Goal: Task Accomplishment & Management: Complete application form

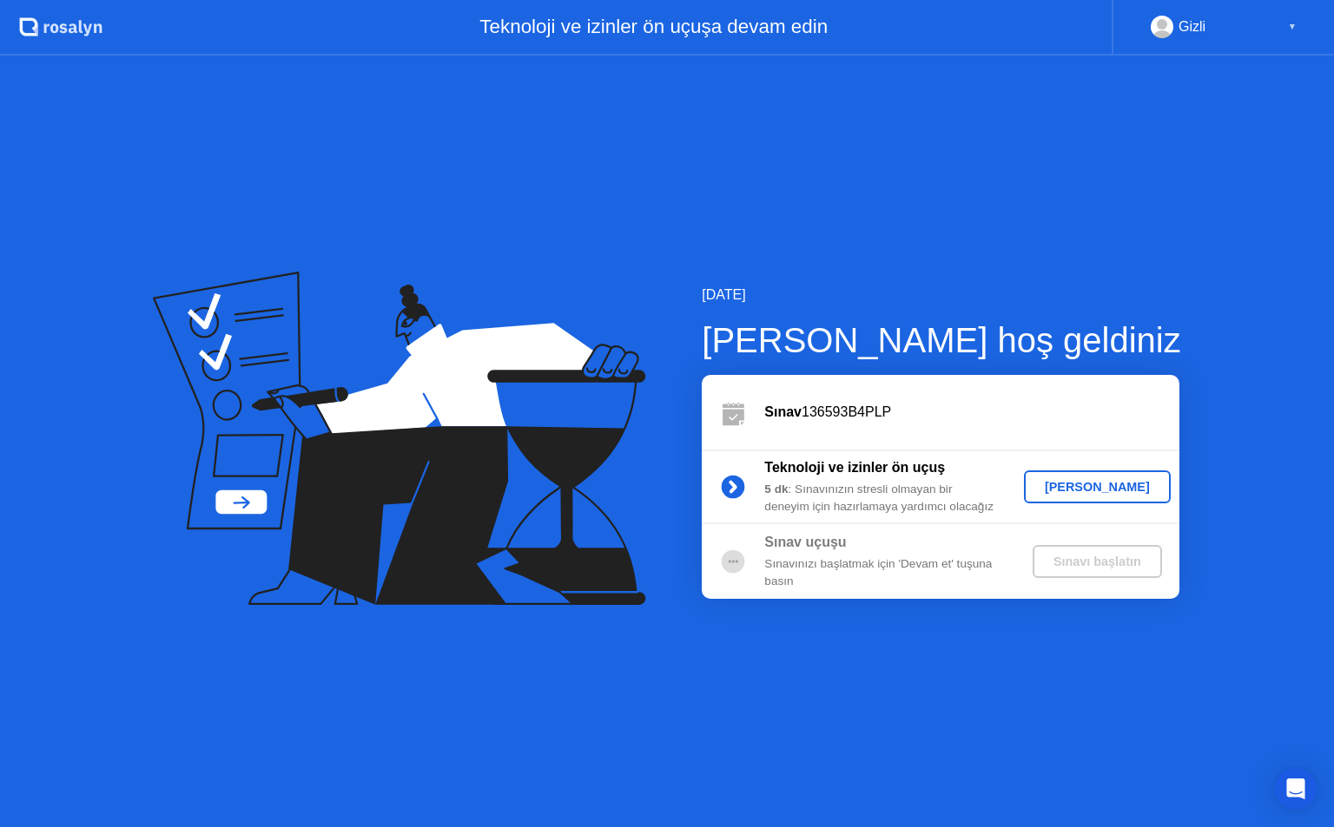
click at [1096, 491] on div "[PERSON_NAME]" at bounding box center [1097, 487] width 133 height 14
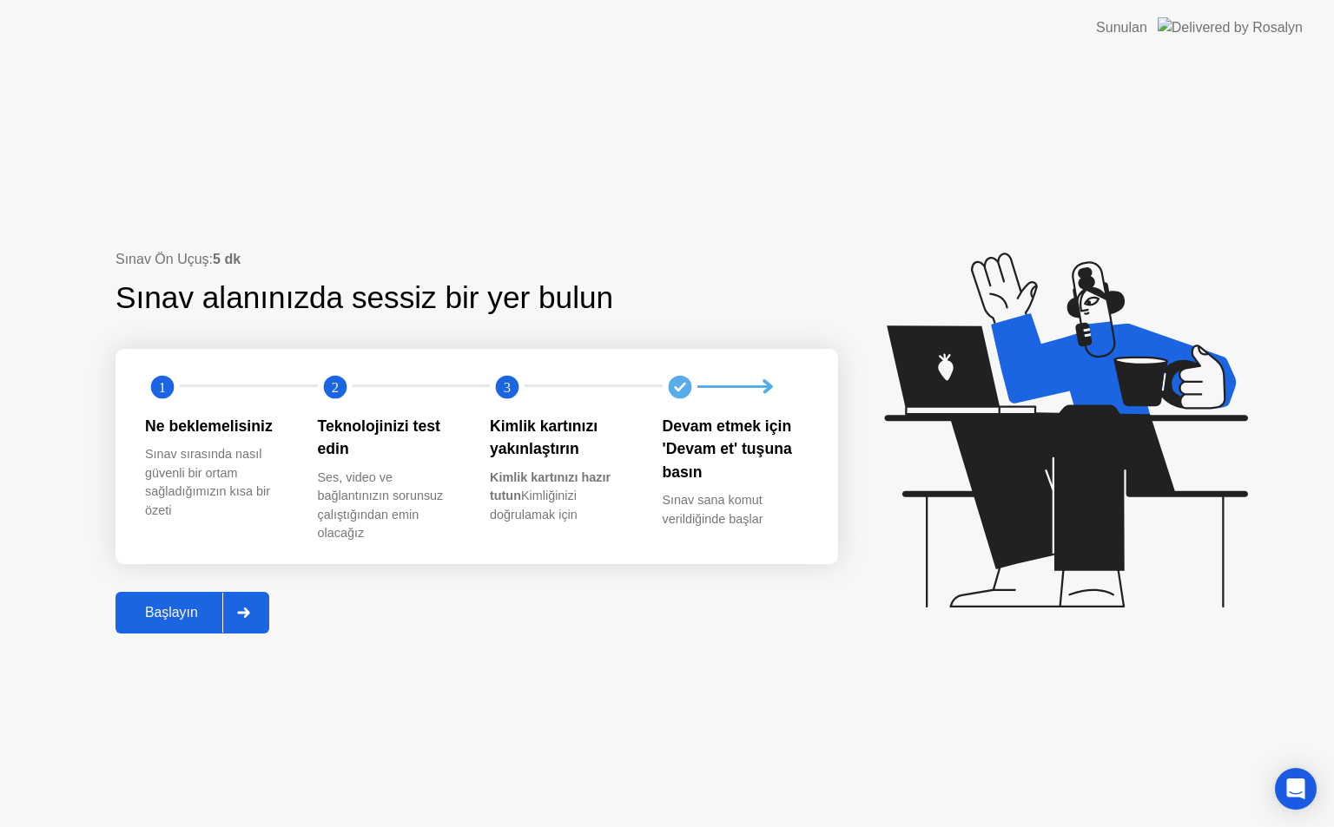
click at [181, 613] on div "Başlayın" at bounding box center [172, 613] width 102 height 16
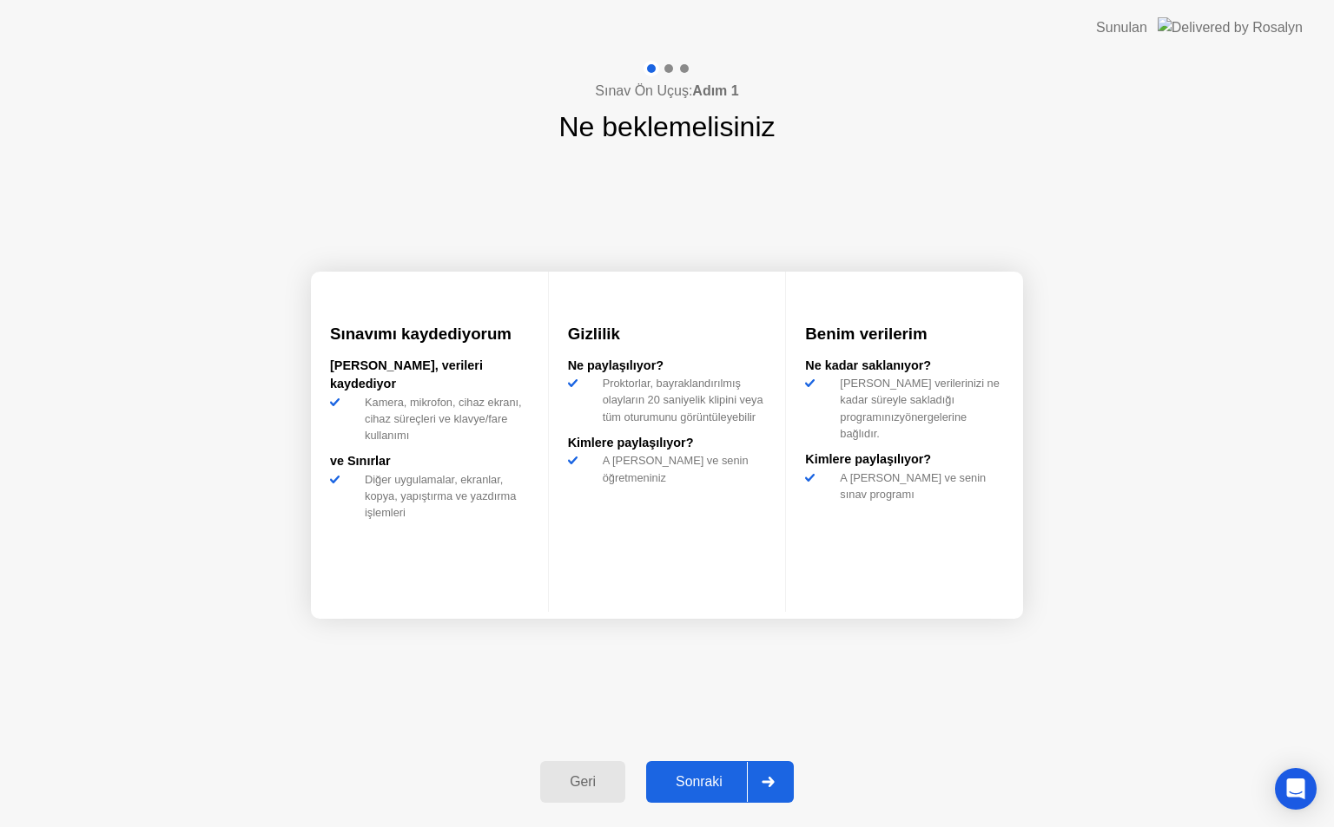
click at [689, 788] on div "Sonraki" at bounding box center [698, 782] width 95 height 16
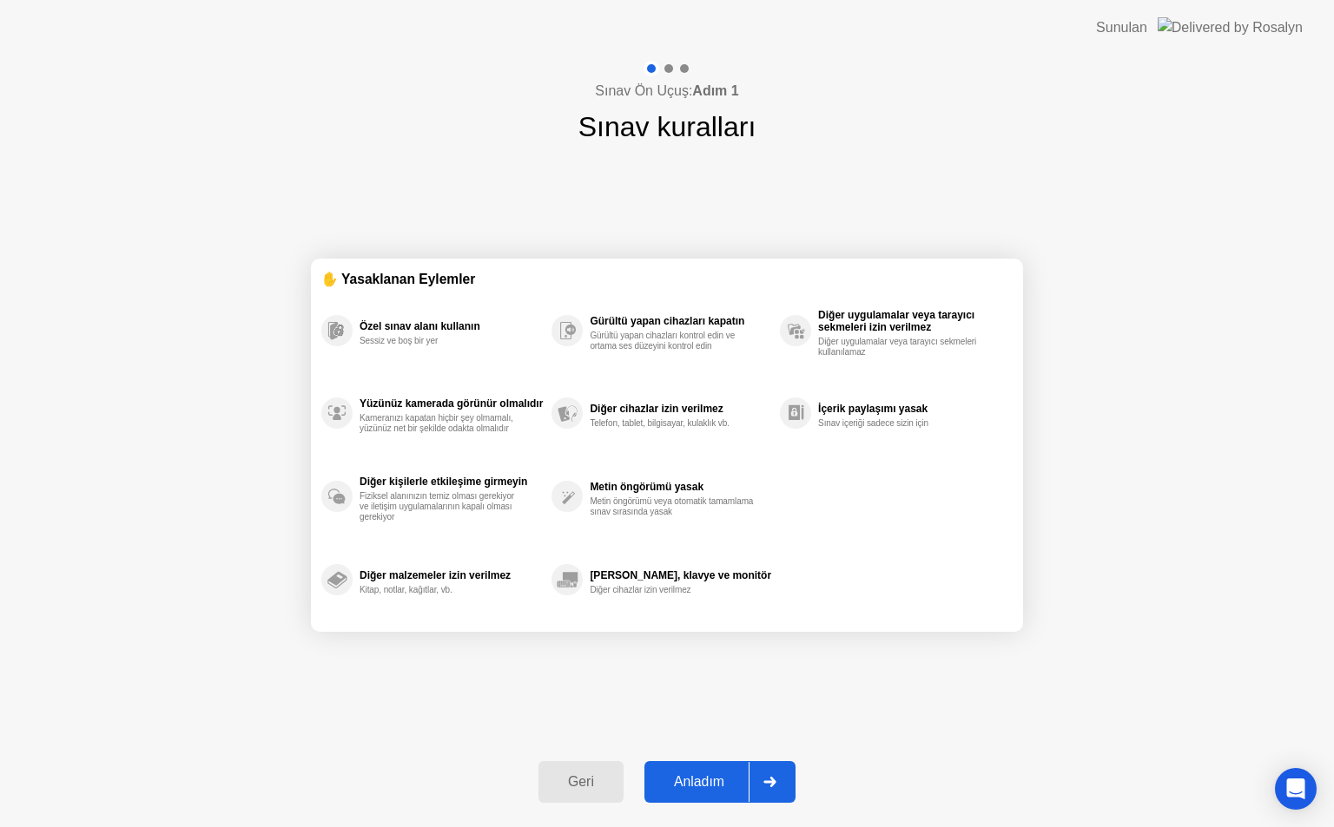
click at [689, 788] on div "Anladım" at bounding box center [698, 782] width 99 height 16
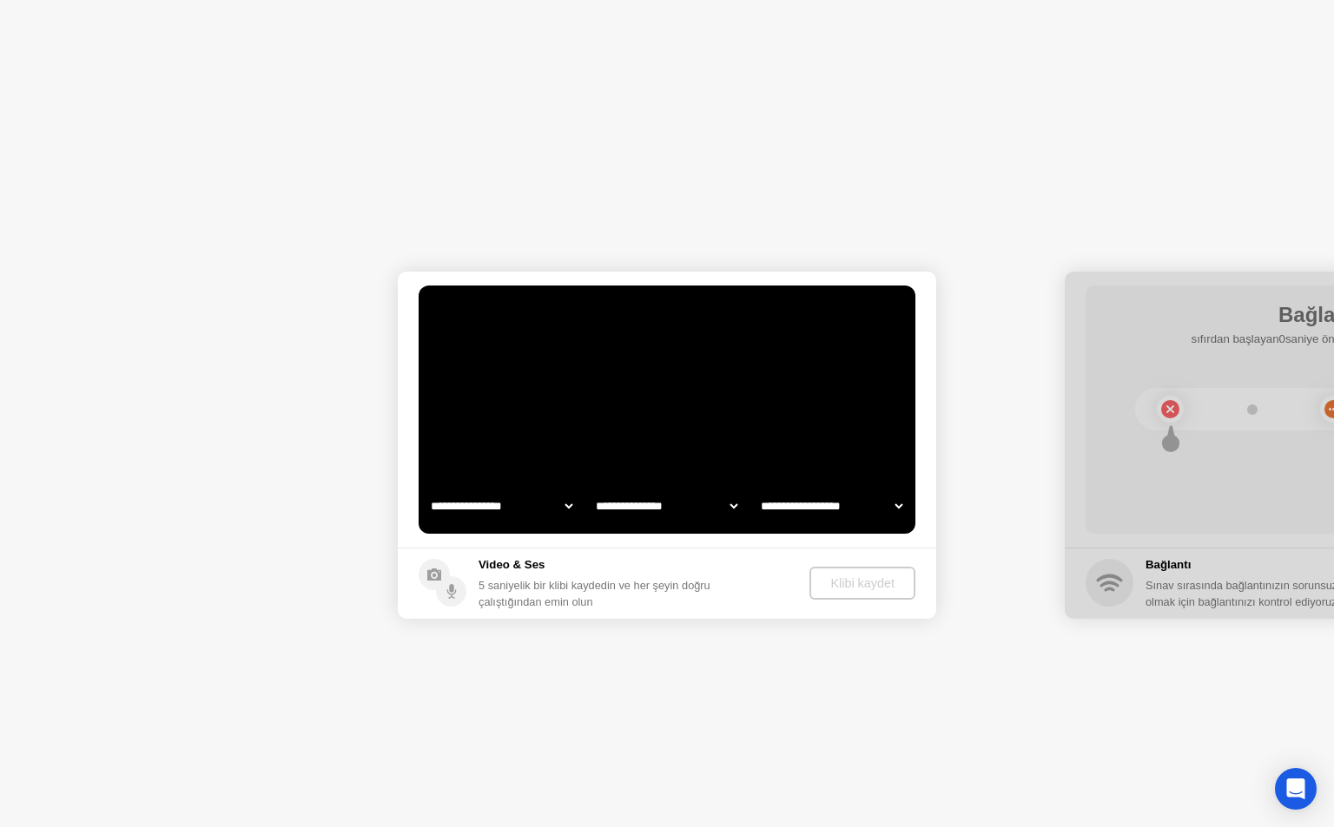
select select "**********"
select select "*******"
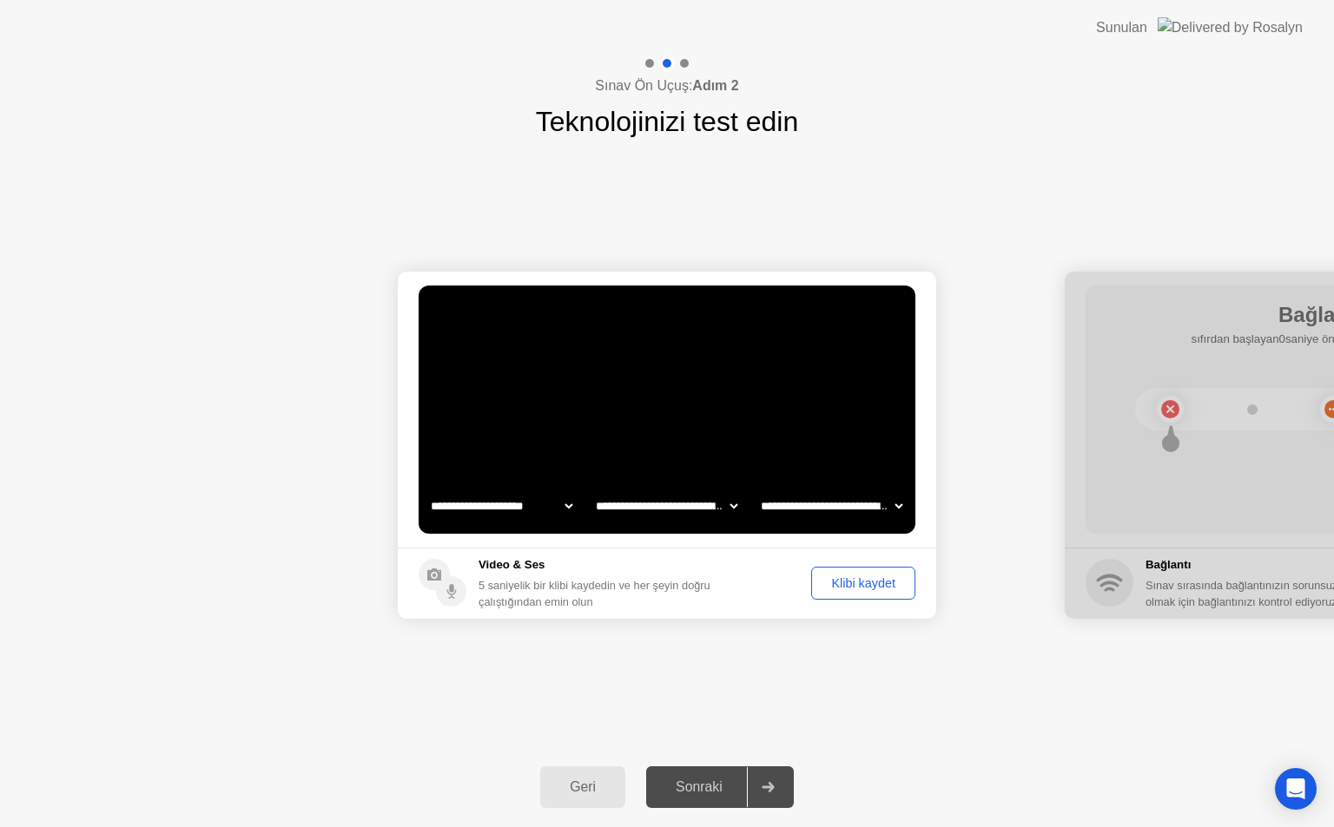
click at [859, 585] on div "Klibi kaydet" at bounding box center [863, 583] width 92 height 14
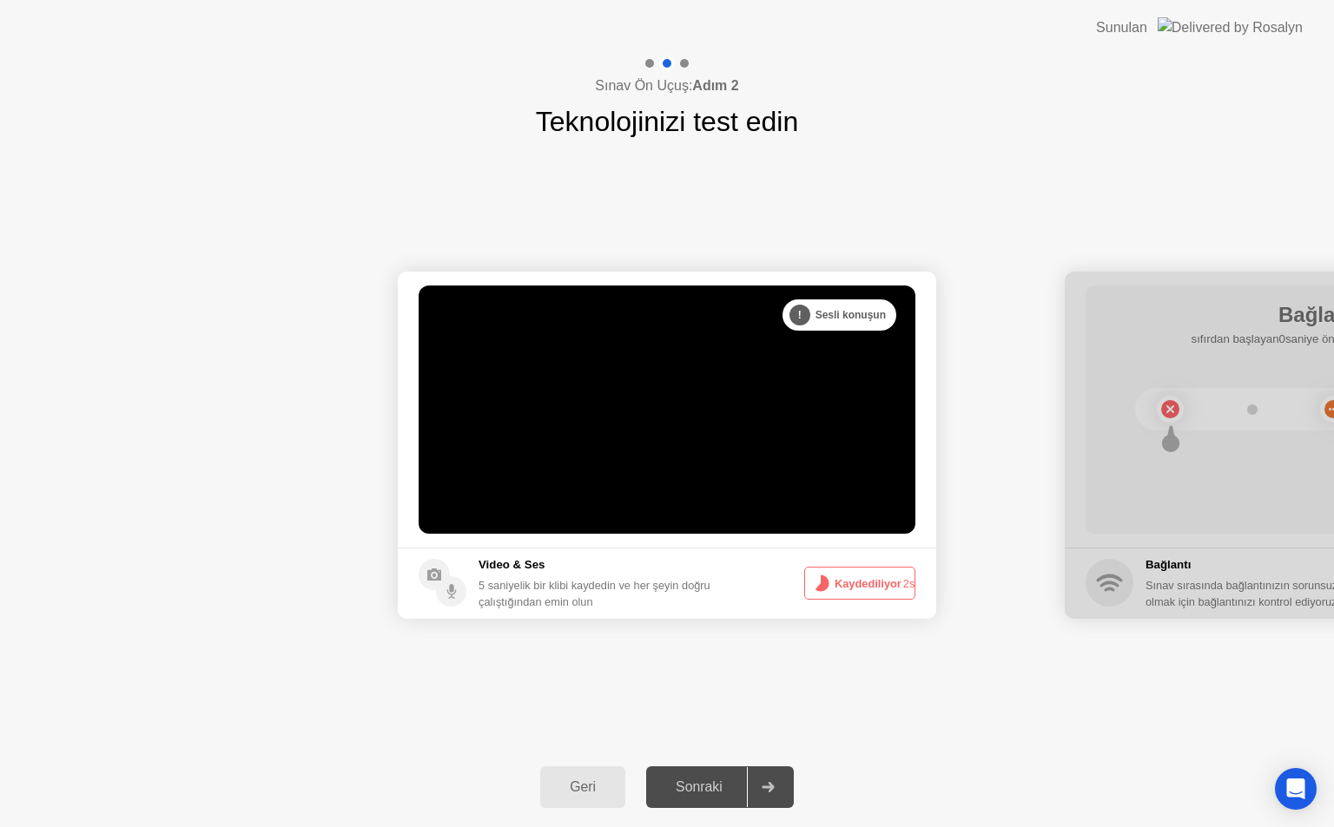
click at [697, 784] on div "Sonraki" at bounding box center [698, 788] width 95 height 16
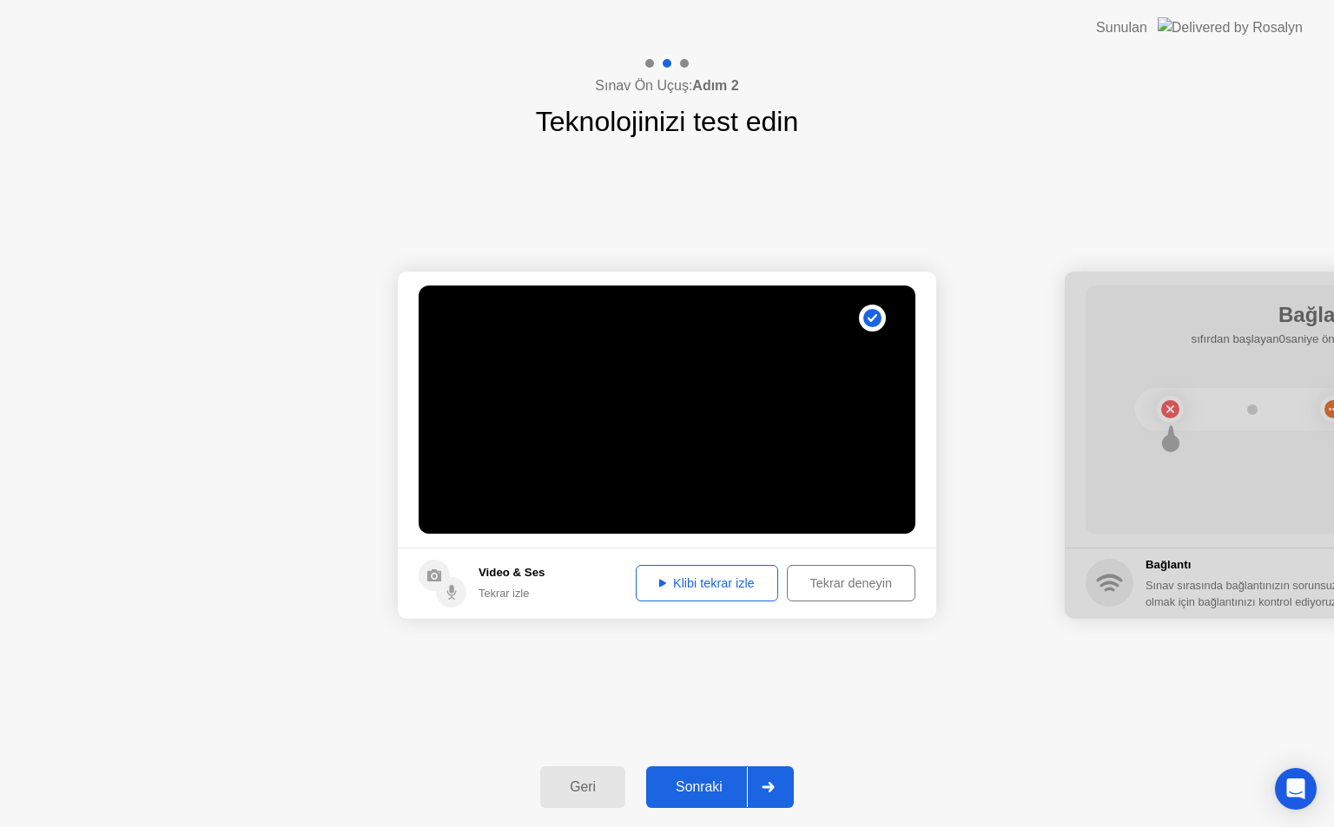
click at [697, 784] on div "Sonraki" at bounding box center [698, 788] width 95 height 16
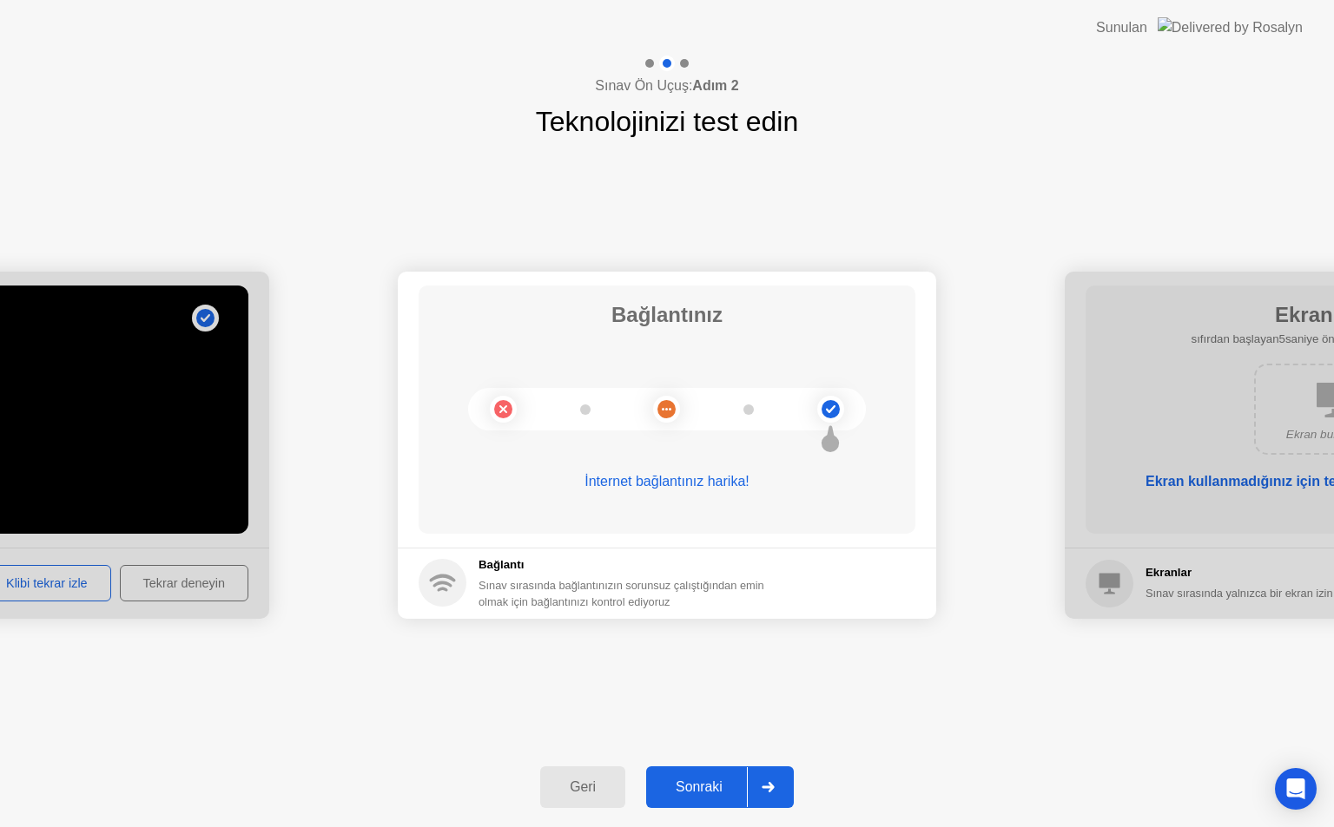
click at [697, 784] on div "Sonraki" at bounding box center [698, 788] width 95 height 16
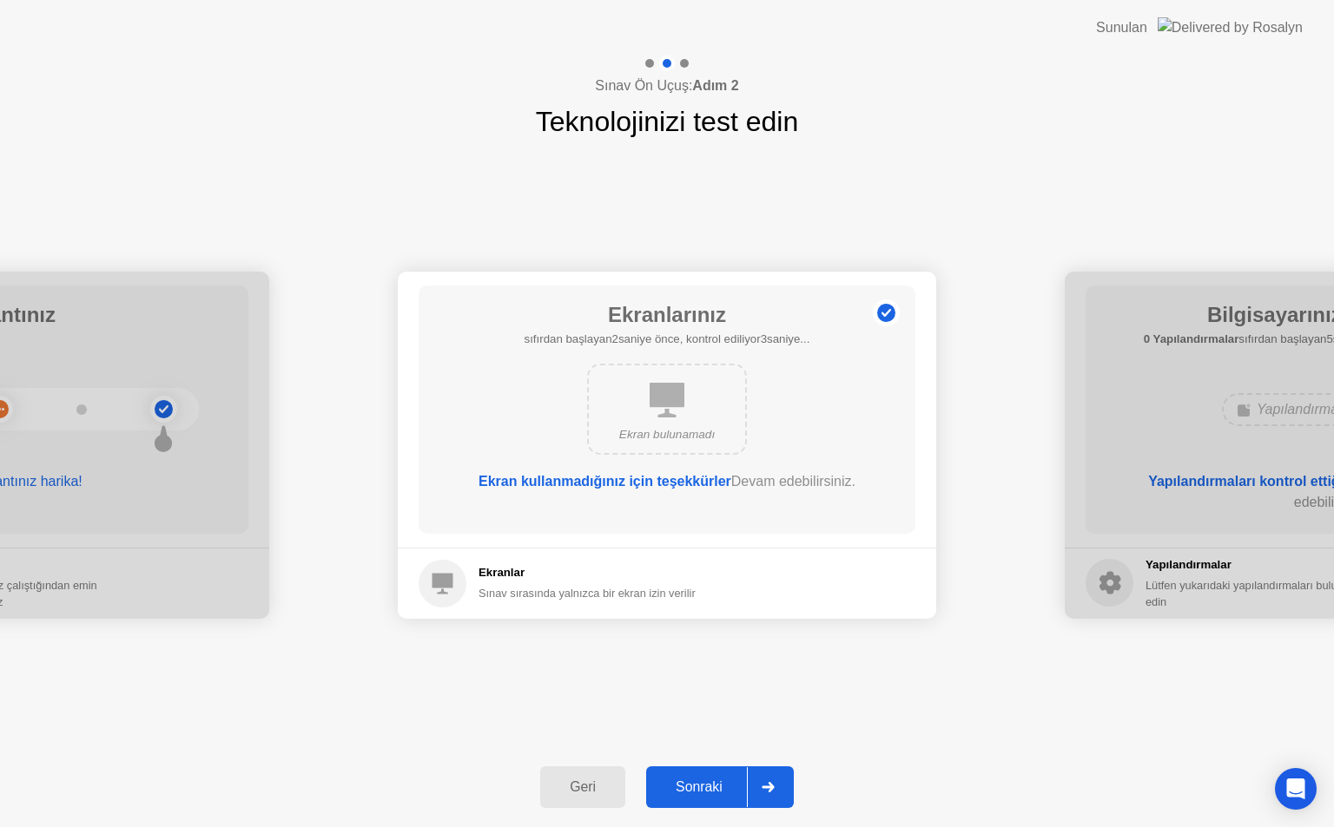
click at [697, 784] on div "Sonraki" at bounding box center [698, 788] width 95 height 16
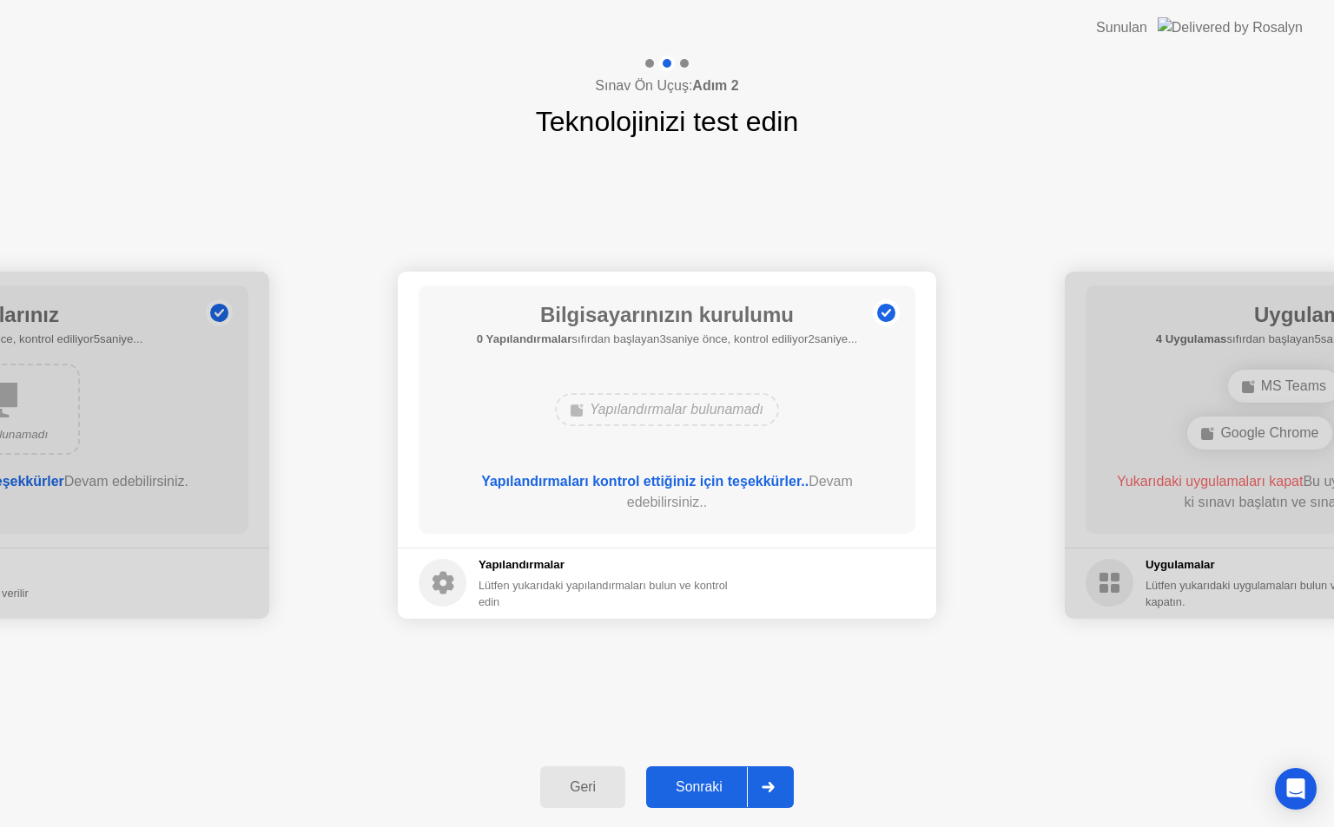
click at [697, 784] on div "Sonraki" at bounding box center [698, 788] width 95 height 16
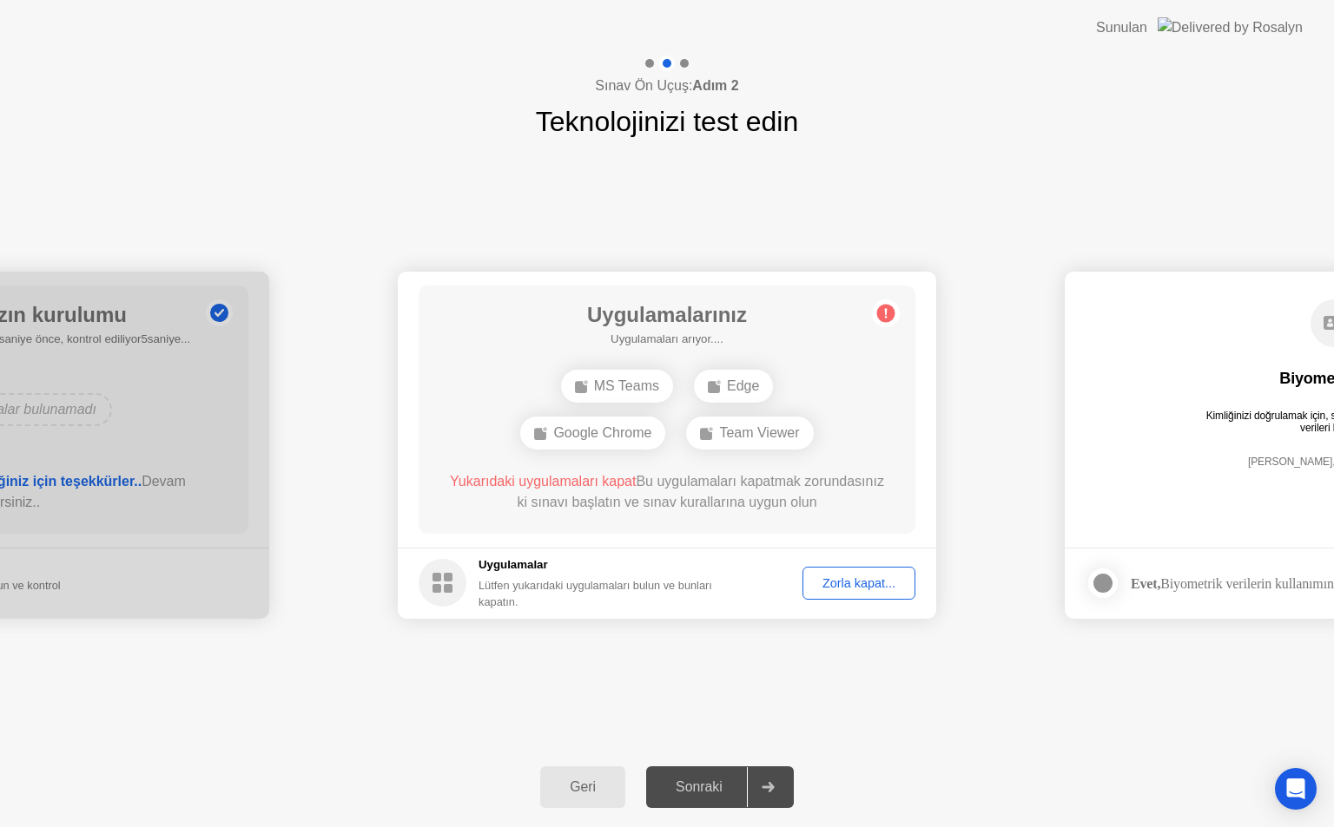
click at [697, 784] on div "Sonraki" at bounding box center [698, 788] width 95 height 16
click at [838, 589] on div "Zorla kapat..." at bounding box center [858, 583] width 101 height 14
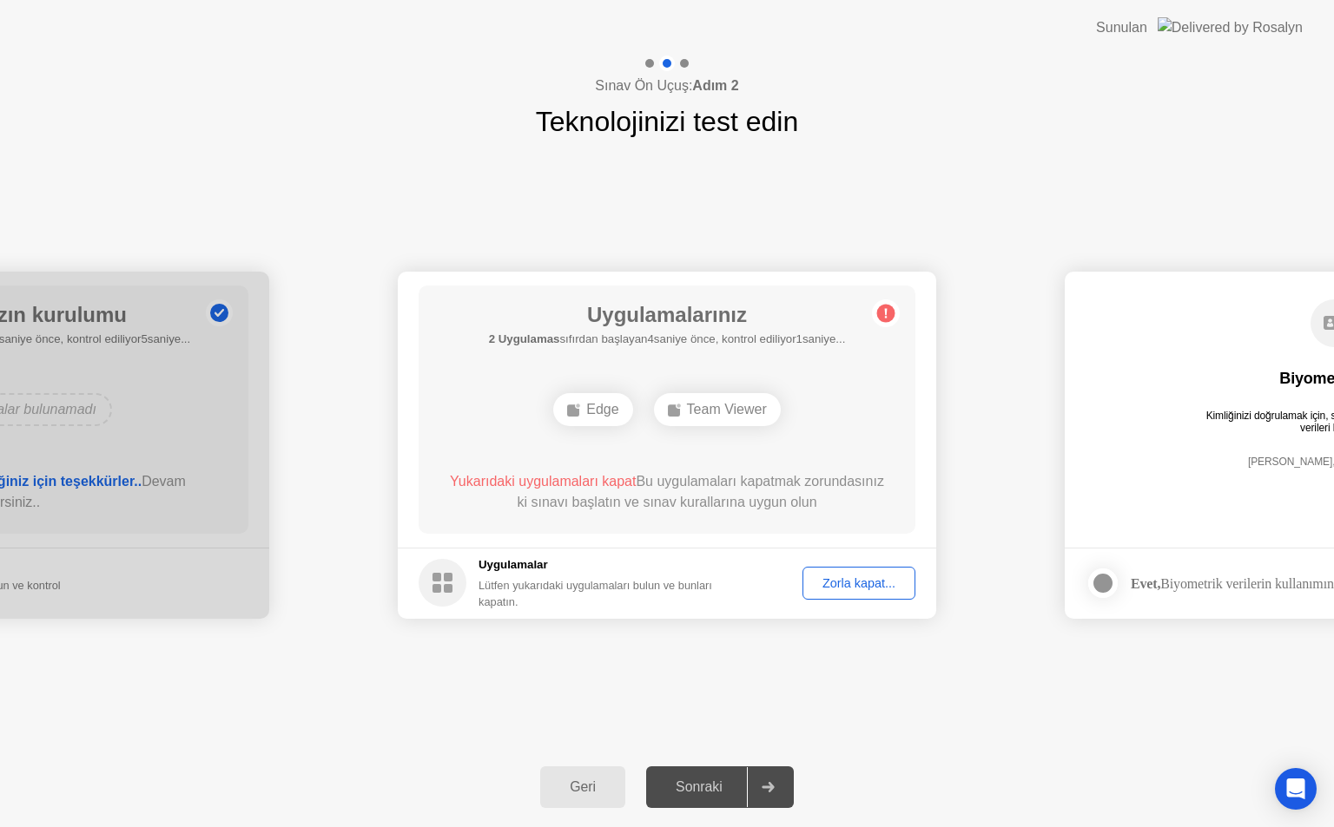
click at [834, 585] on div "Zorla kapat..." at bounding box center [858, 583] width 101 height 14
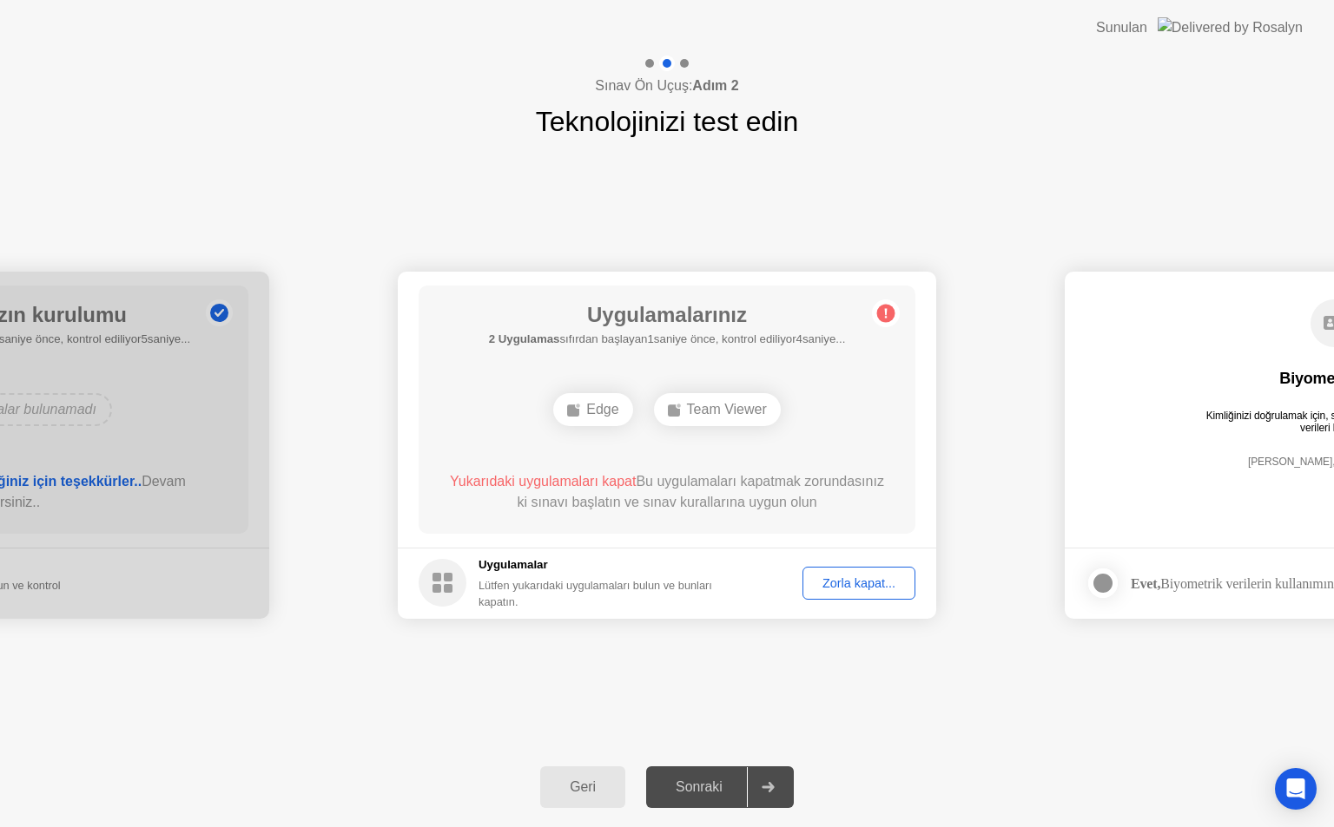
click at [821, 580] on div "Zorla kapat..." at bounding box center [858, 583] width 101 height 14
click at [696, 790] on div "Sonraki" at bounding box center [698, 788] width 95 height 16
click at [582, 786] on div "Geri" at bounding box center [582, 788] width 75 height 16
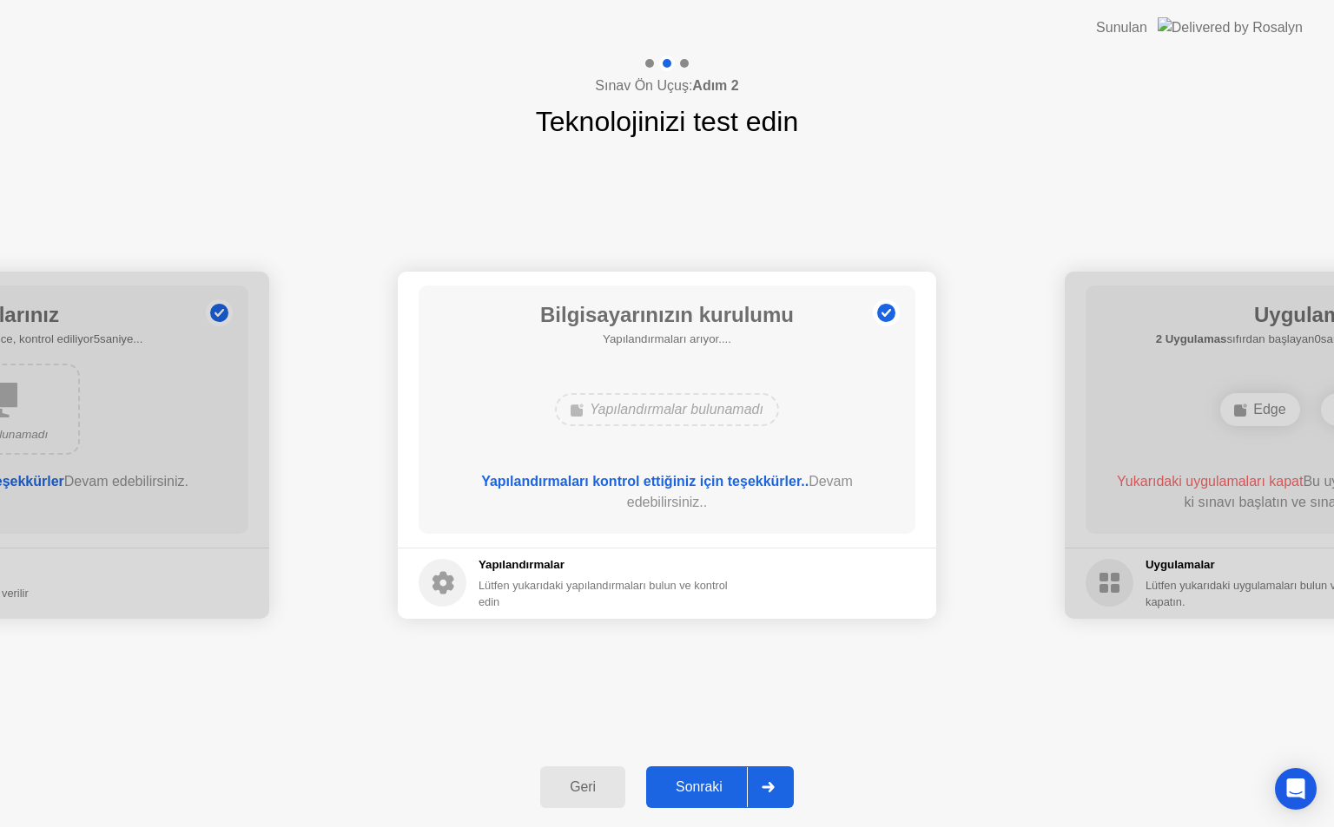
click at [577, 782] on div "Geri" at bounding box center [582, 788] width 75 height 16
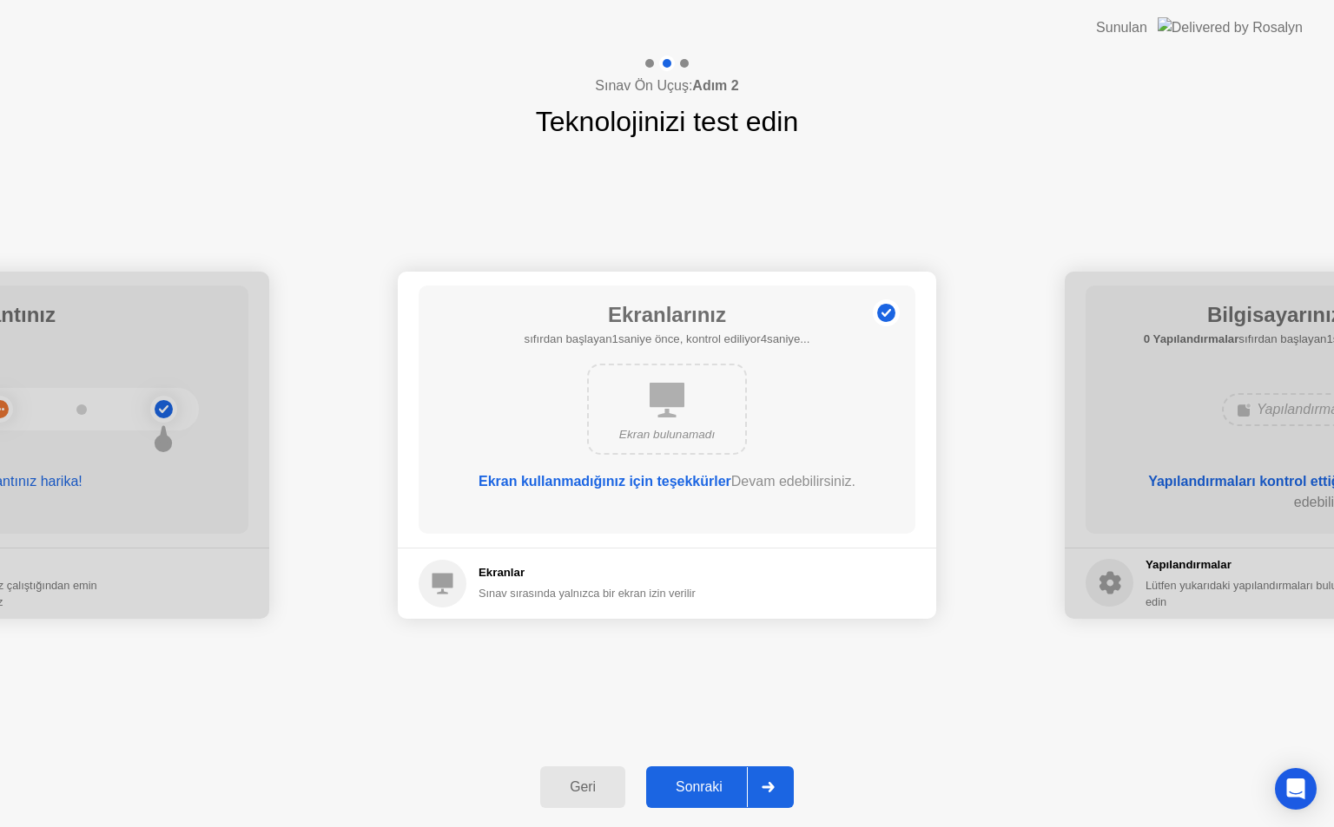
click at [577, 782] on div "Geri" at bounding box center [582, 788] width 75 height 16
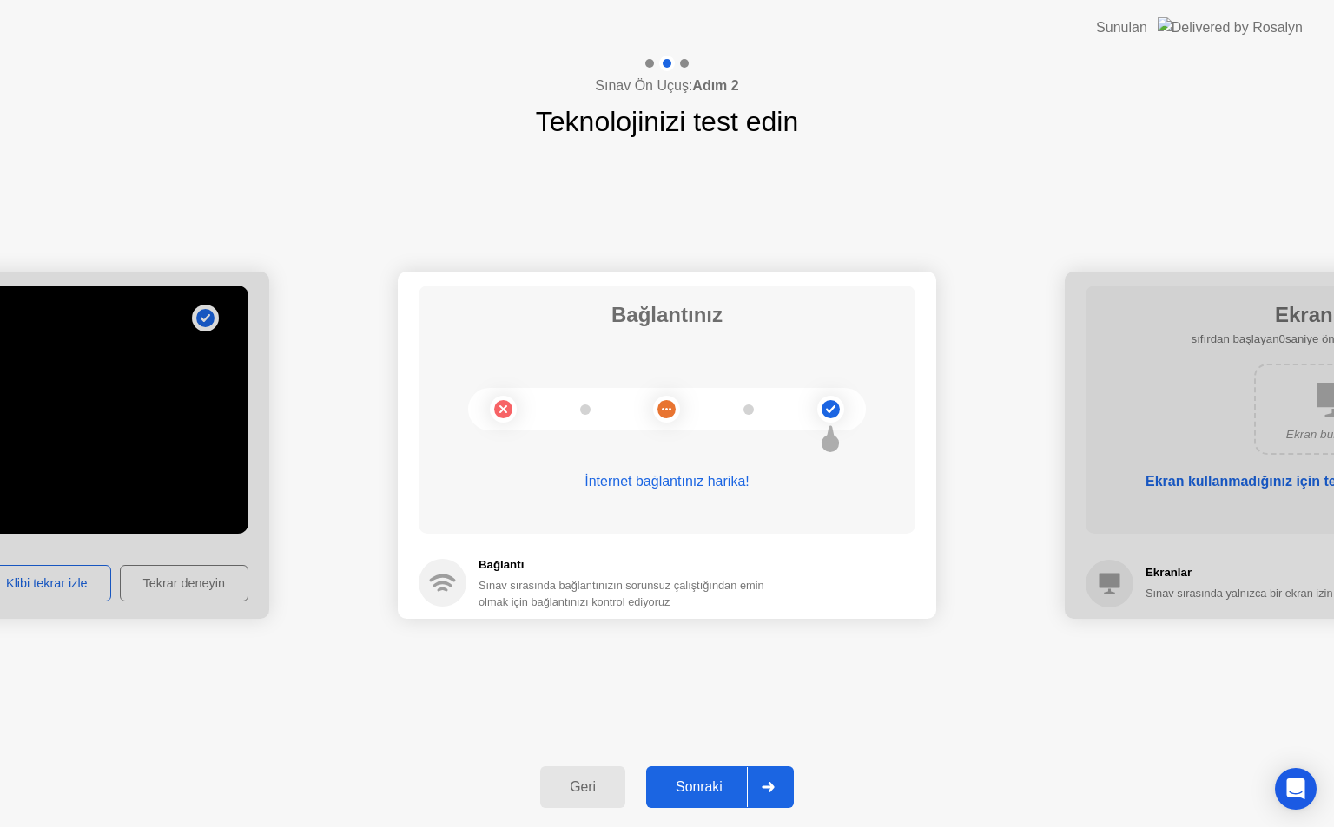
click at [577, 782] on div "Geri" at bounding box center [582, 788] width 75 height 16
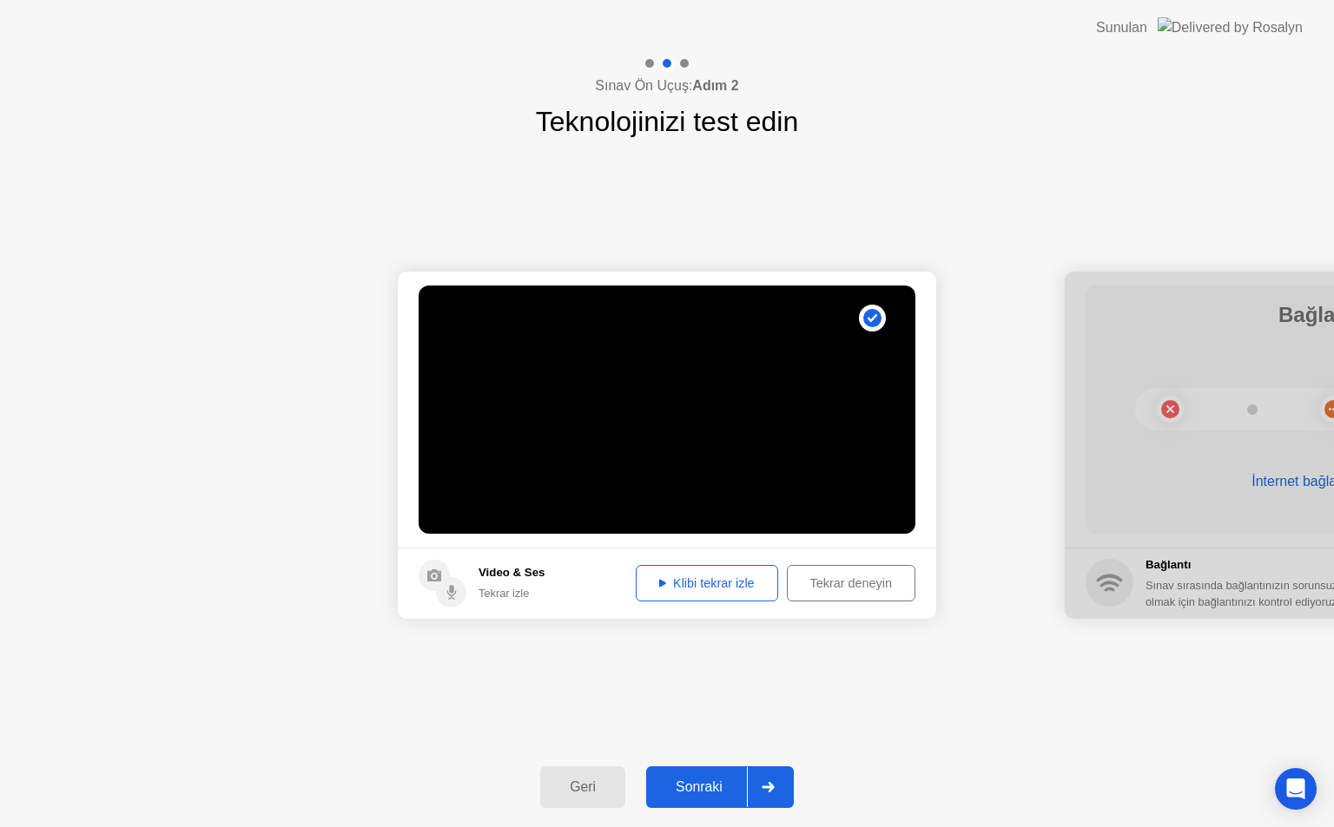
click at [771, 785] on icon at bounding box center [767, 787] width 13 height 10
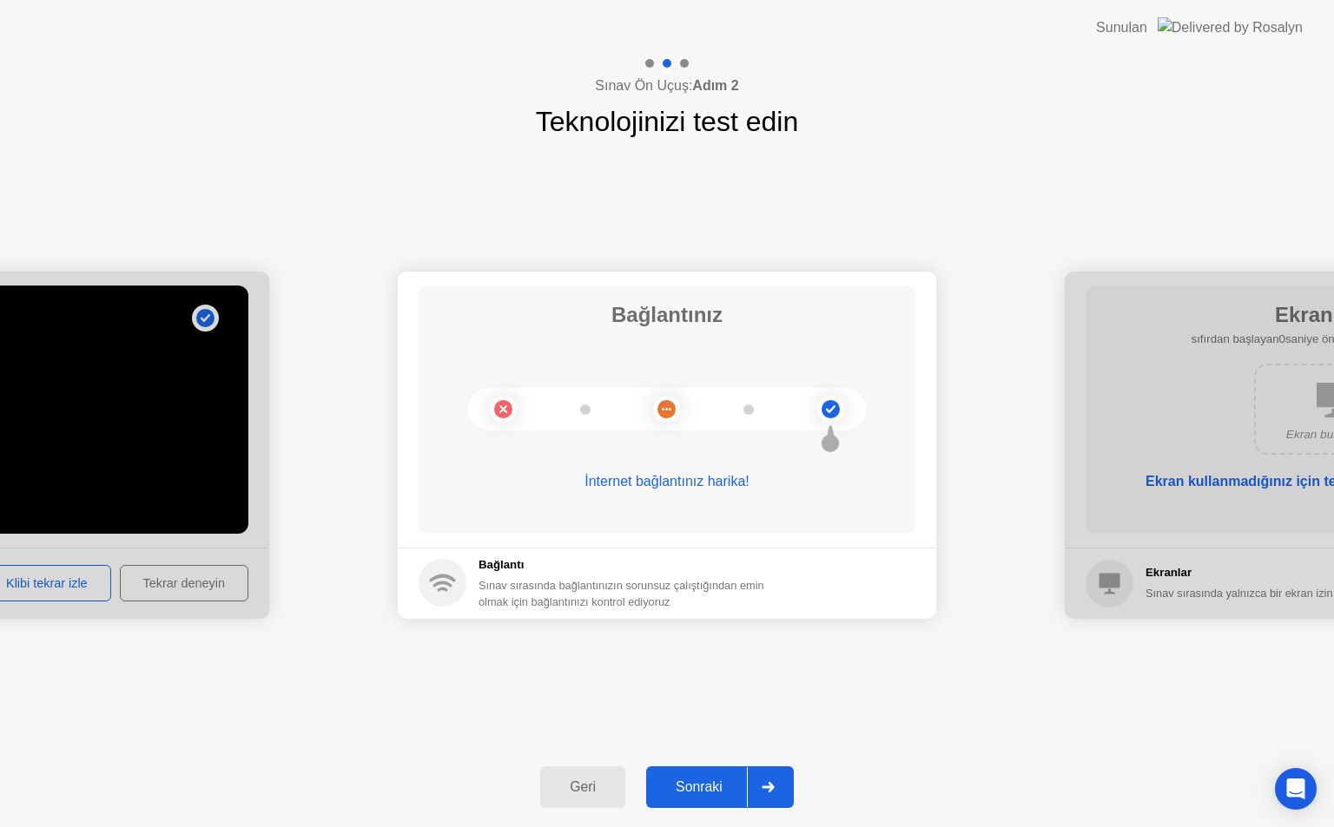
click at [771, 785] on icon at bounding box center [767, 787] width 13 height 10
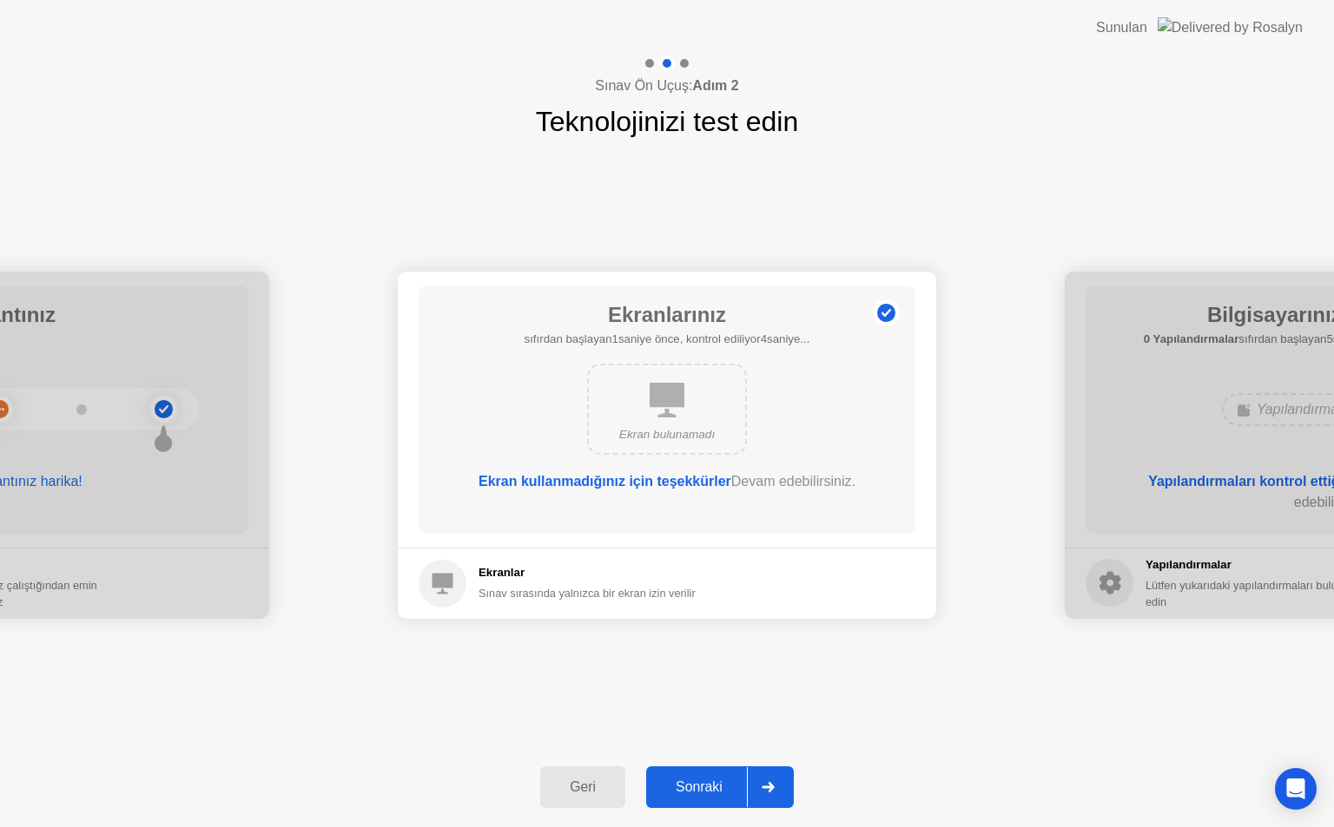
click at [771, 785] on icon at bounding box center [767, 787] width 13 height 10
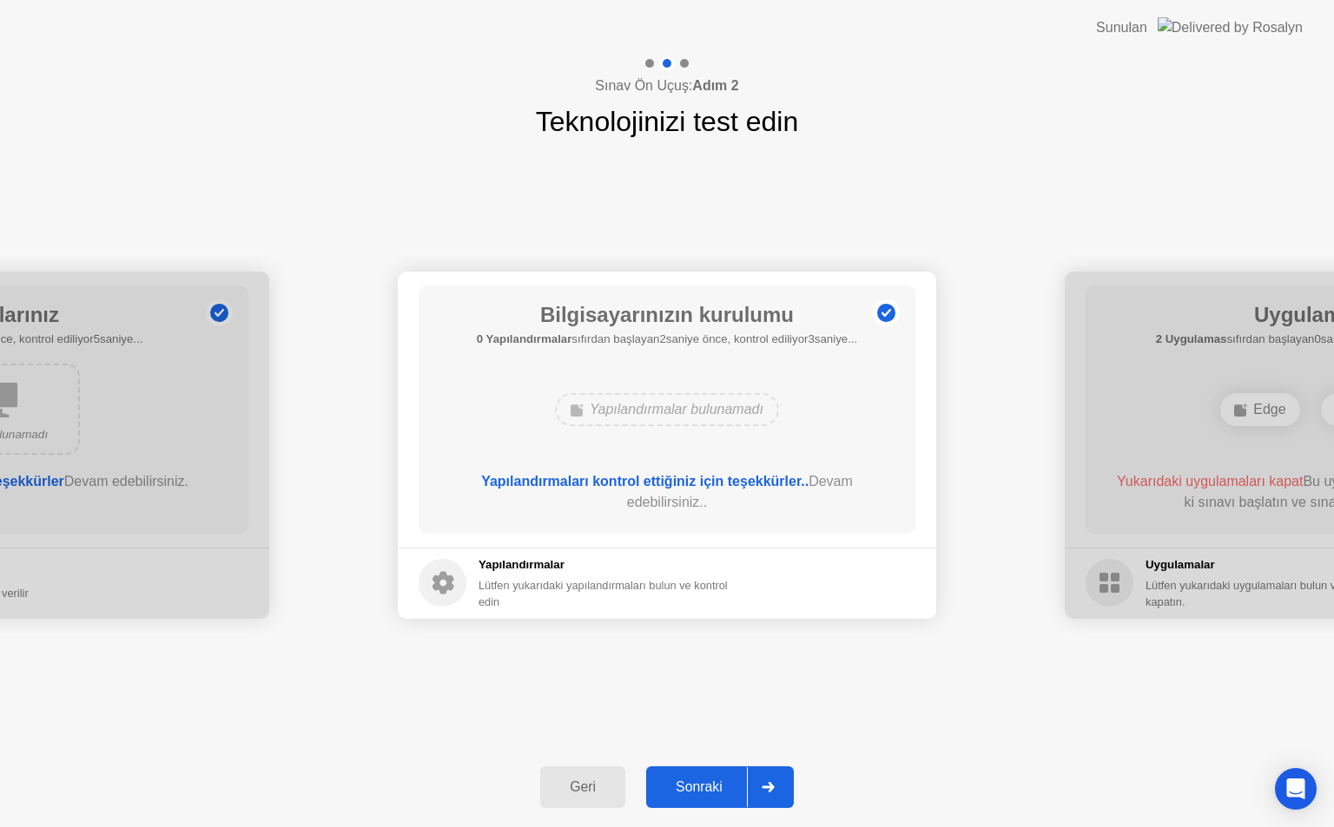
click at [771, 785] on icon at bounding box center [767, 787] width 13 height 10
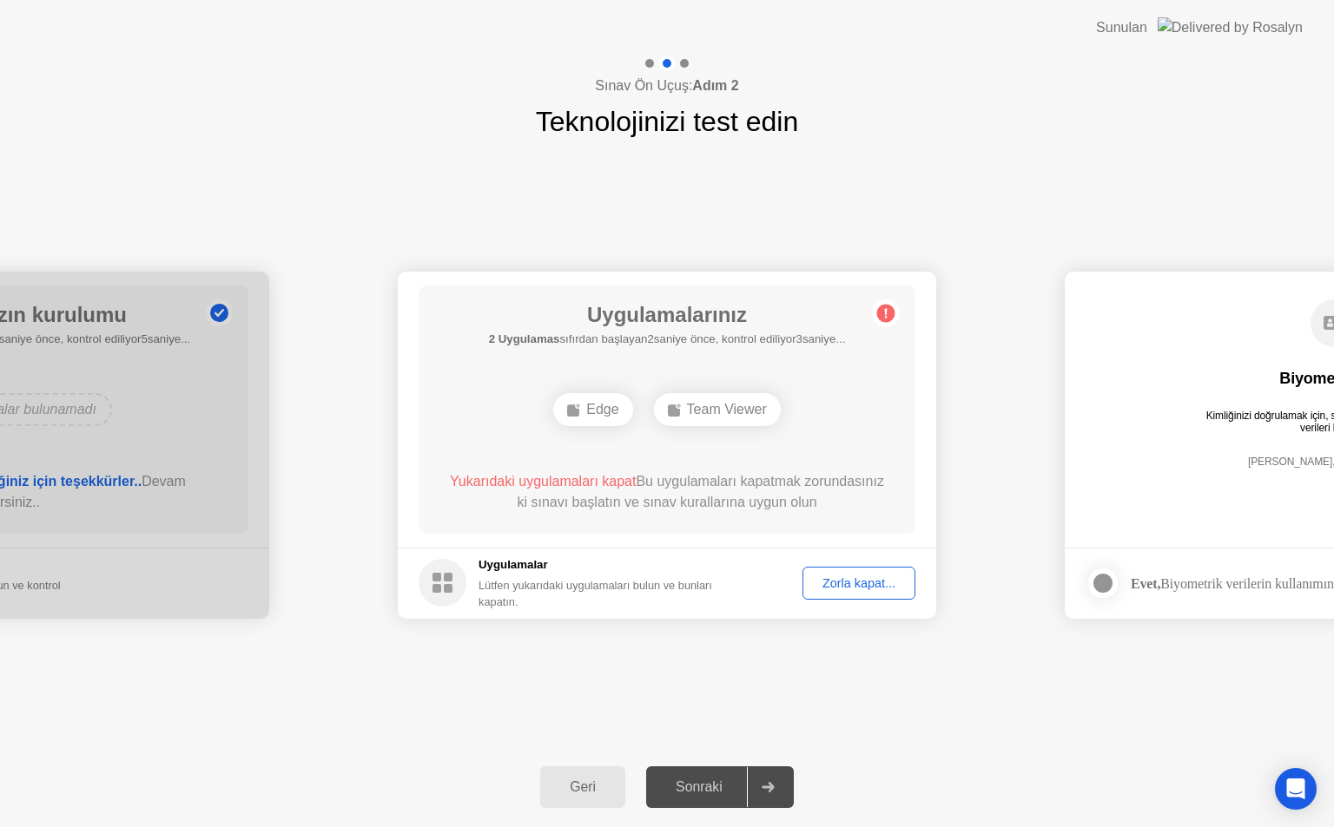
click at [600, 410] on div "Edge" at bounding box center [592, 409] width 79 height 33
click at [716, 411] on div "Team Viewer" at bounding box center [717, 409] width 127 height 33
click at [714, 791] on div "Sonraki" at bounding box center [698, 788] width 95 height 16
click at [1237, 433] on div "Kimliğinizi doğrulamak için, sınav programınız biyometrik verileri kullanır." at bounding box center [1333, 422] width 261 height 24
click at [1228, 464] on div "[PERSON_NAME], verileri kaydediyor" at bounding box center [1333, 475] width 427 height 39
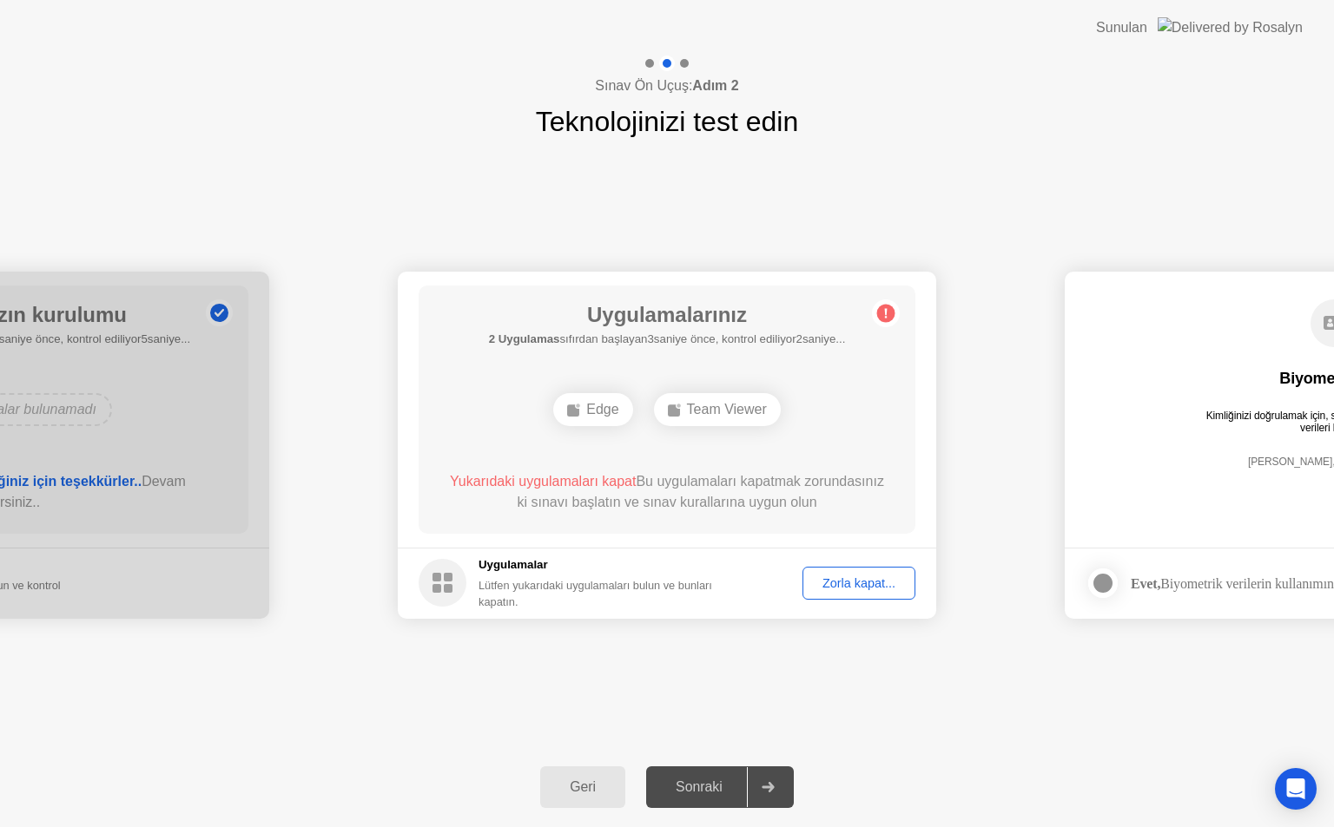
click at [1218, 472] on div "[PERSON_NAME], verileri kaydediyor" at bounding box center [1333, 475] width 427 height 39
click at [581, 789] on div "Geri" at bounding box center [582, 788] width 75 height 16
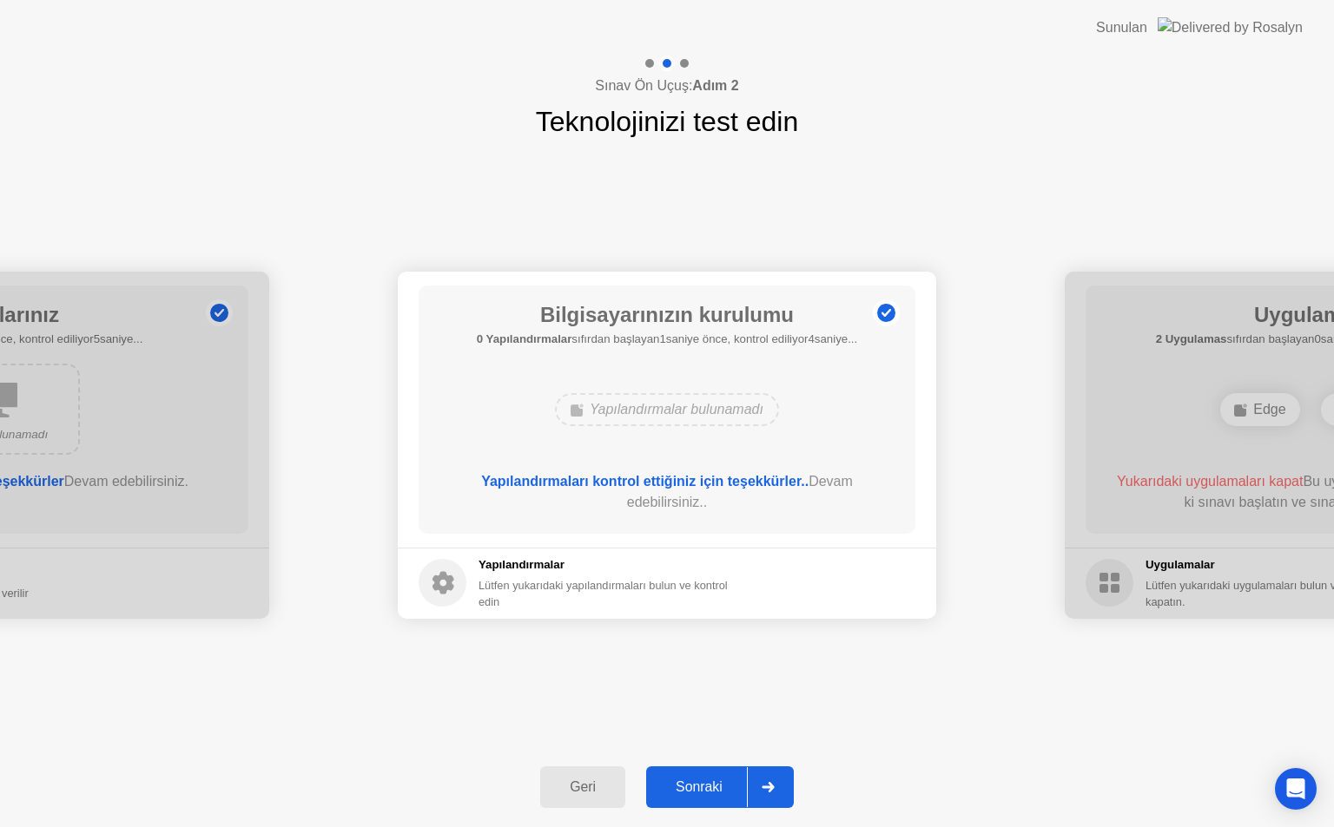
click at [741, 787] on div "Sonraki" at bounding box center [698, 788] width 95 height 16
